Goal: Check status

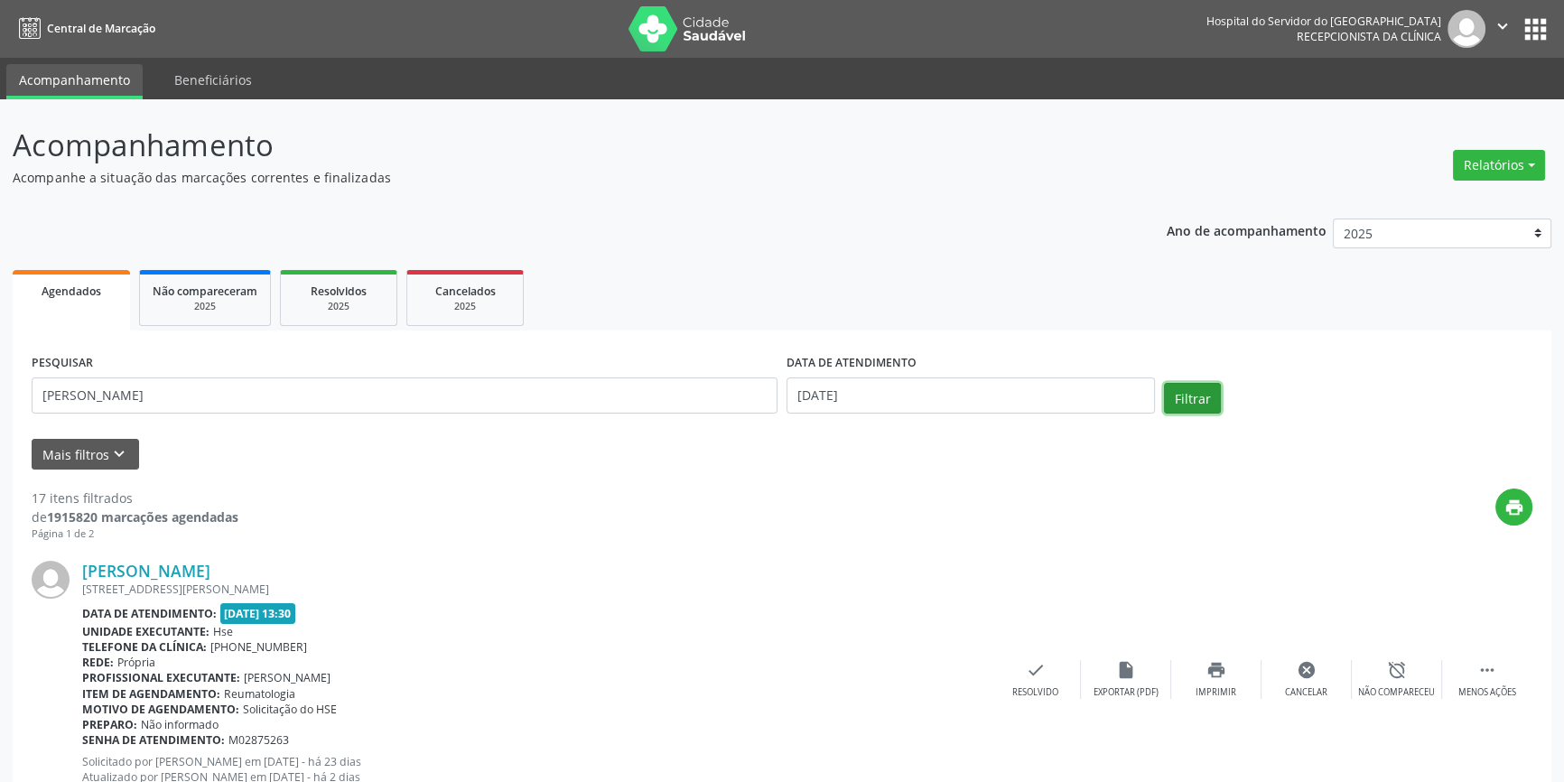
click at [1201, 390] on button "Filtrar" at bounding box center [1192, 398] width 57 height 31
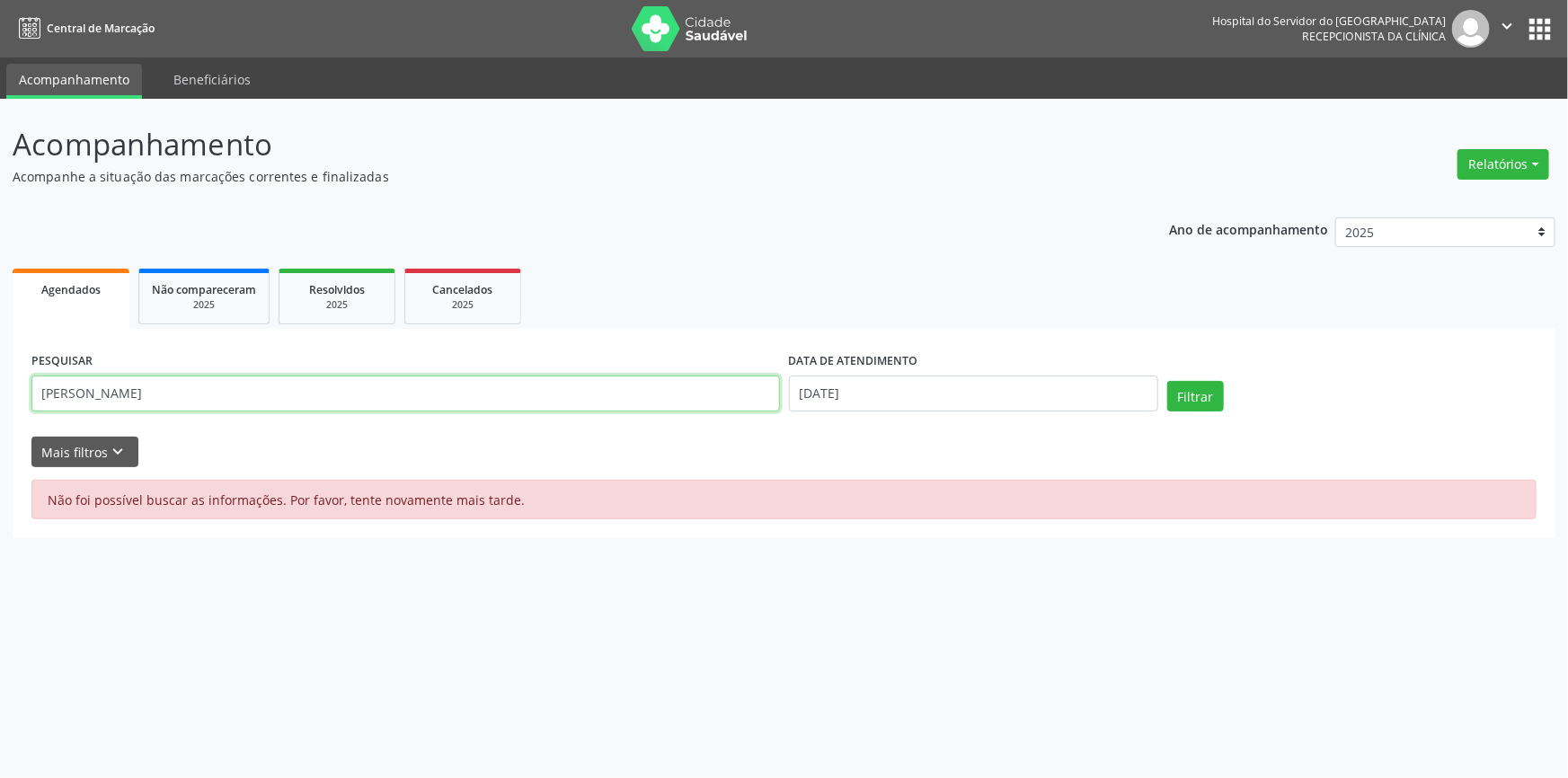
click at [310, 385] on input "[PERSON_NAME]" at bounding box center [406, 393] width 748 height 36
click at [1167, 381] on button "Filtrar" at bounding box center [1195, 396] width 57 height 31
click at [310, 392] on input "[PERSON_NAME]" at bounding box center [406, 393] width 748 height 36
type input "[PERSON_NAME]"
click at [1167, 381] on button "Filtrar" at bounding box center [1195, 396] width 57 height 31
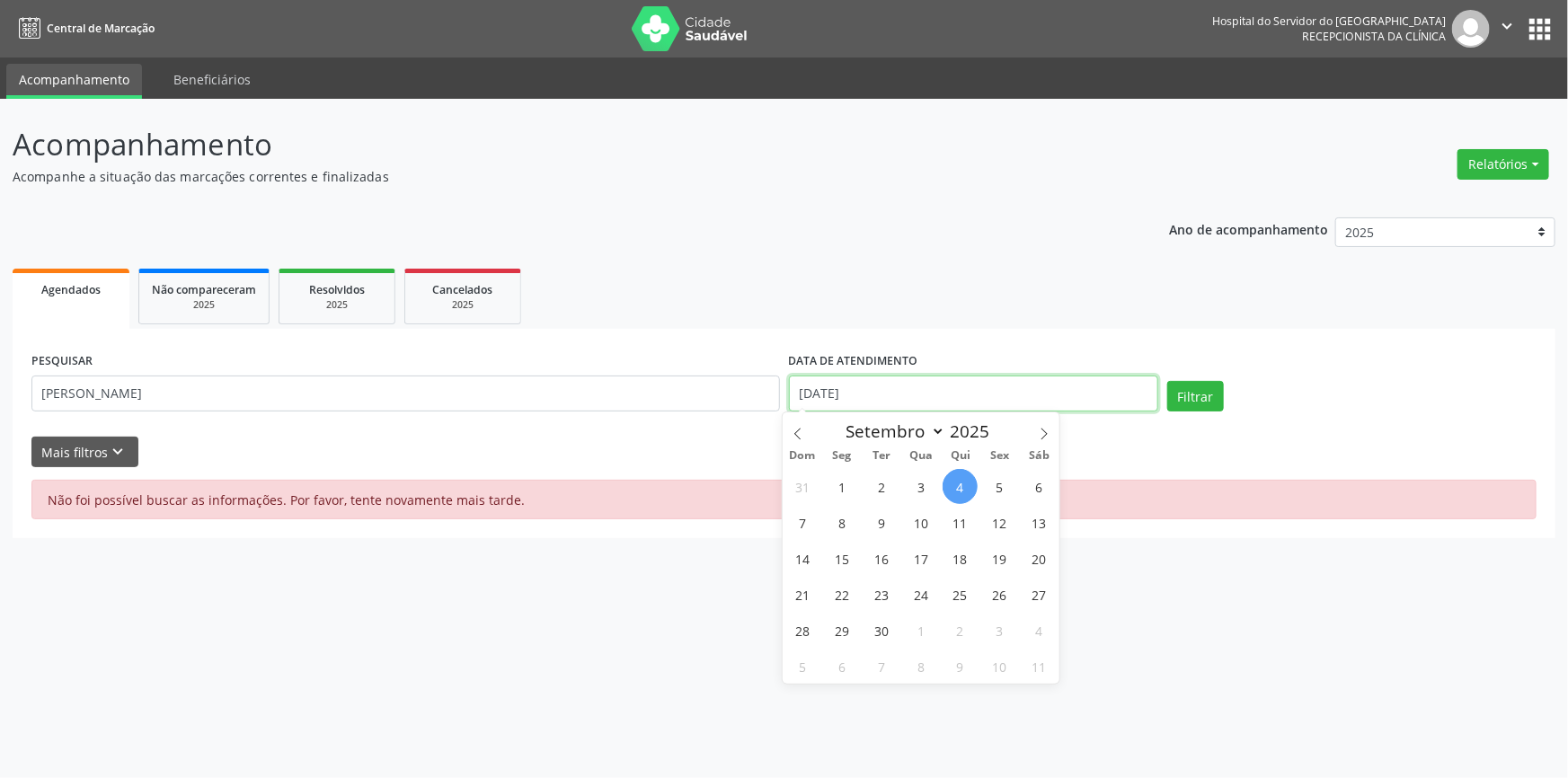
click at [924, 399] on input "[DATE]" at bounding box center [973, 393] width 369 height 36
click at [920, 398] on input "[DATE]" at bounding box center [973, 393] width 369 height 36
click at [1167, 381] on button "Filtrar" at bounding box center [1195, 396] width 57 height 31
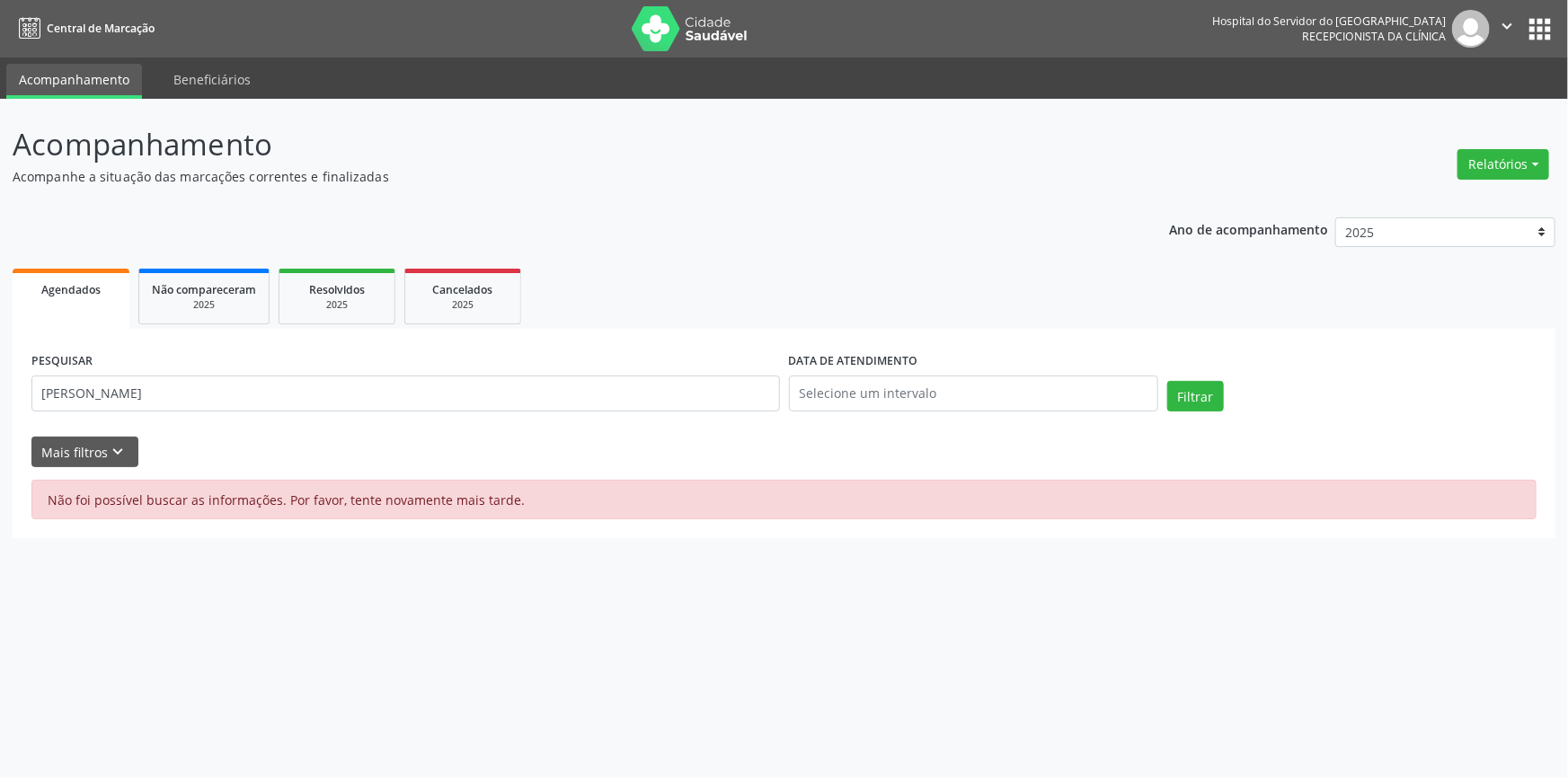
click at [939, 287] on ul "Agendados Não compareceram 2025 Resolvidos 2025 Cancelados 2025" at bounding box center [784, 295] width 1542 height 65
click at [1205, 403] on button "Filtrar" at bounding box center [1195, 396] width 57 height 31
